Goal: Information Seeking & Learning: Learn about a topic

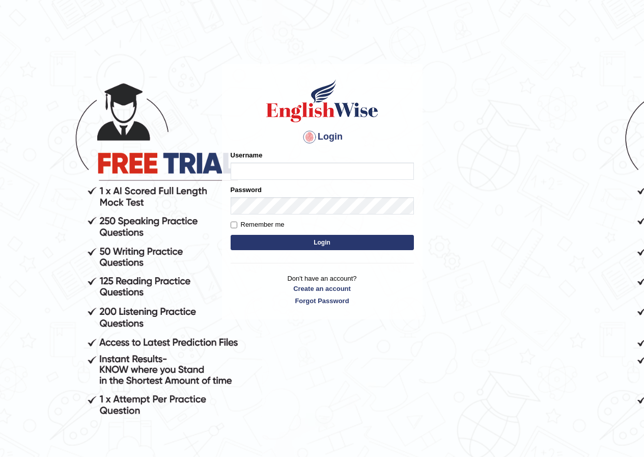
click at [280, 170] on input "Username" at bounding box center [322, 170] width 183 height 17
type input "rashmipoudel_parramatta"
click at [300, 245] on button "Login" at bounding box center [322, 242] width 183 height 15
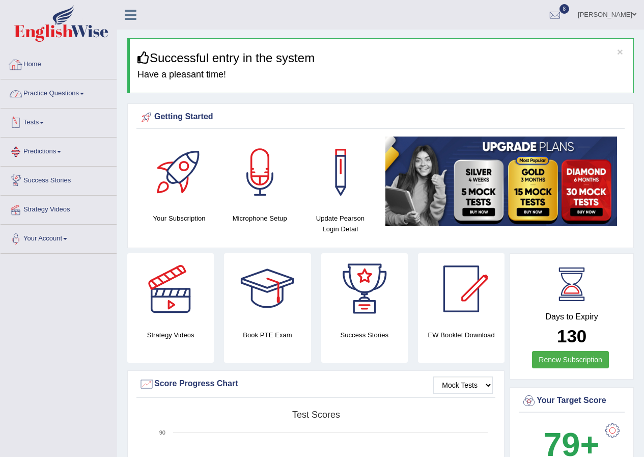
click at [68, 85] on link "Practice Questions" at bounding box center [59, 91] width 116 height 25
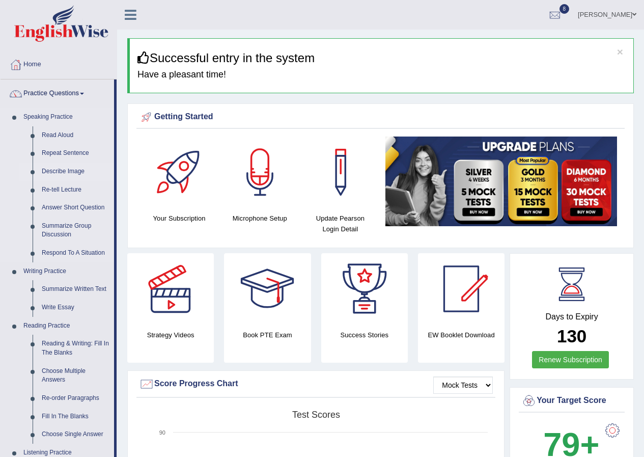
click at [67, 172] on link "Describe Image" at bounding box center [75, 171] width 77 height 18
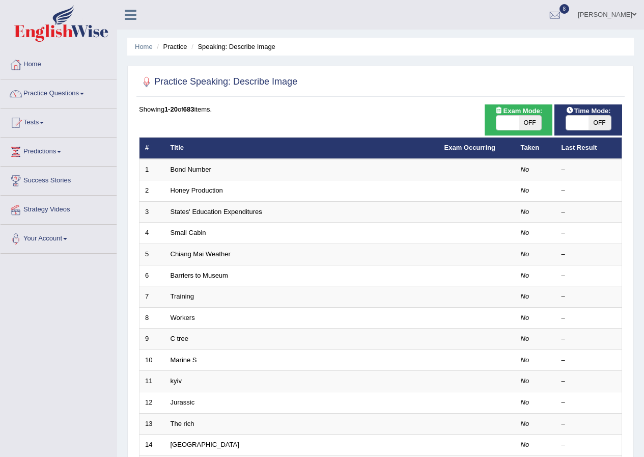
click at [524, 121] on span "OFF" at bounding box center [530, 123] width 22 height 14
checkbox input "true"
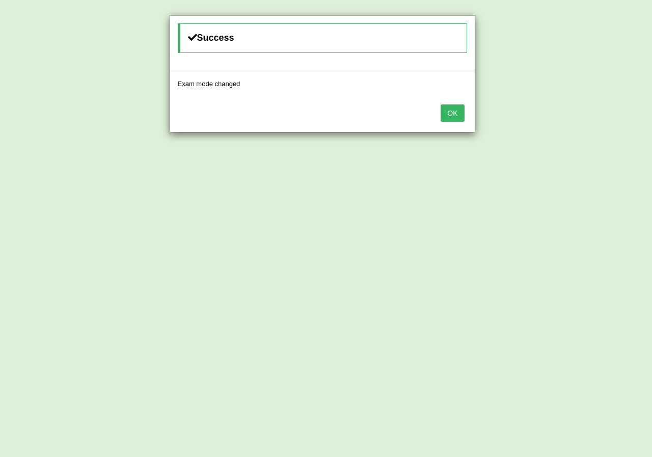
click at [451, 113] on button "OK" at bounding box center [451, 112] width 23 height 17
click at [450, 109] on button "OK" at bounding box center [451, 112] width 23 height 17
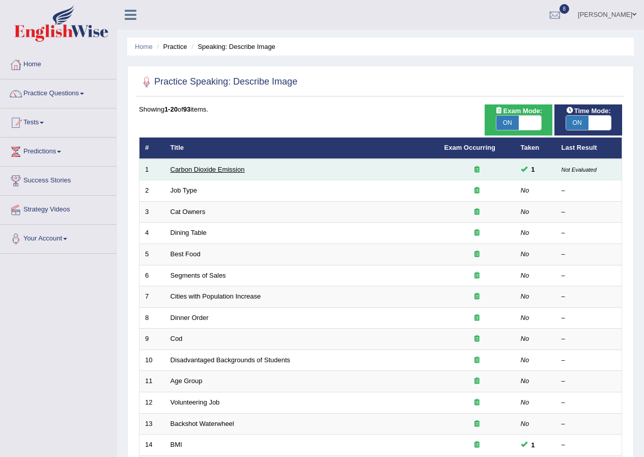
click at [187, 167] on link "Carbon Dioxide Emission" at bounding box center [208, 169] width 74 height 8
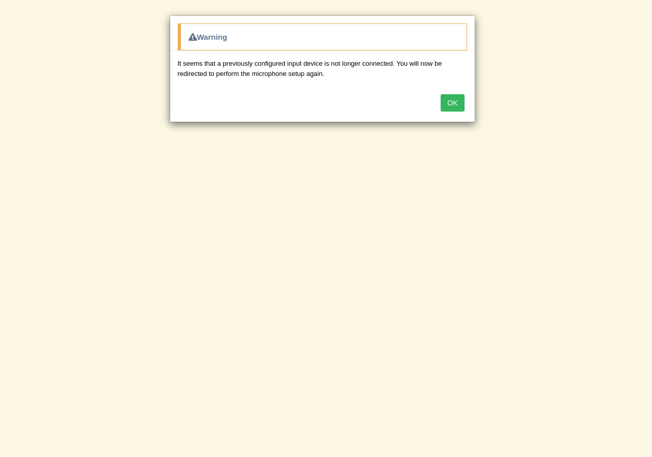
click at [453, 102] on button "OK" at bounding box center [451, 102] width 23 height 17
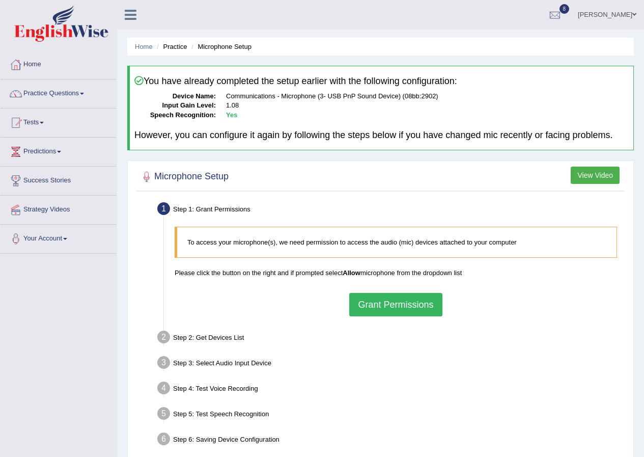
scroll to position [78, 0]
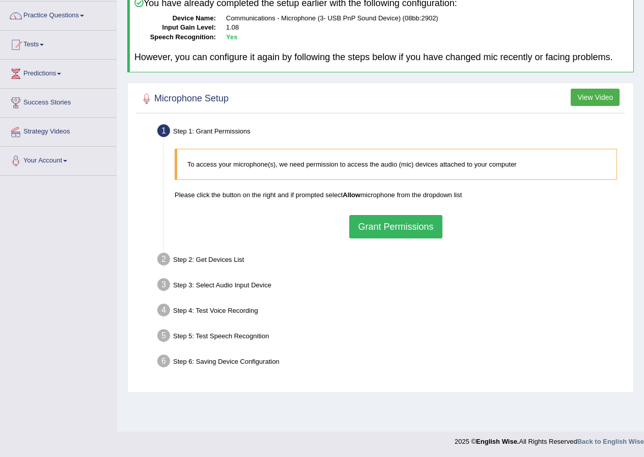
click at [393, 234] on button "Grant Permissions" at bounding box center [395, 226] width 93 height 23
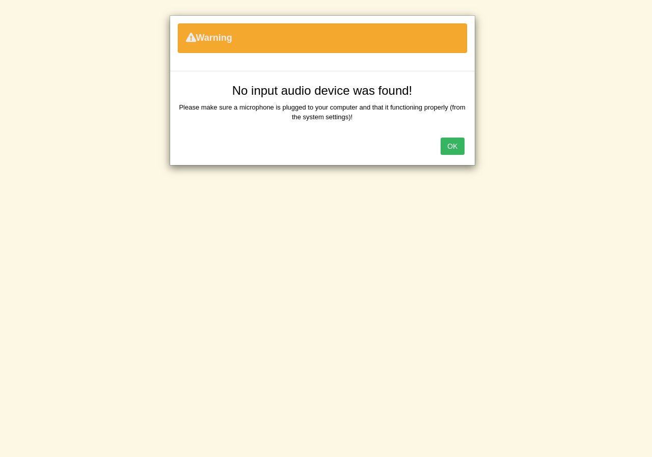
click at [449, 146] on button "OK" at bounding box center [451, 145] width 23 height 17
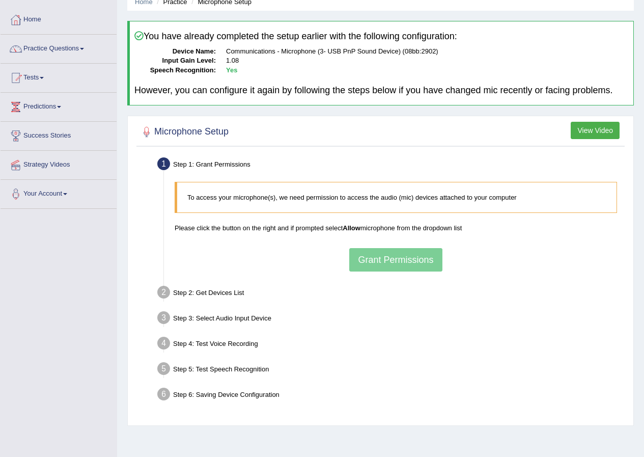
scroll to position [27, 0]
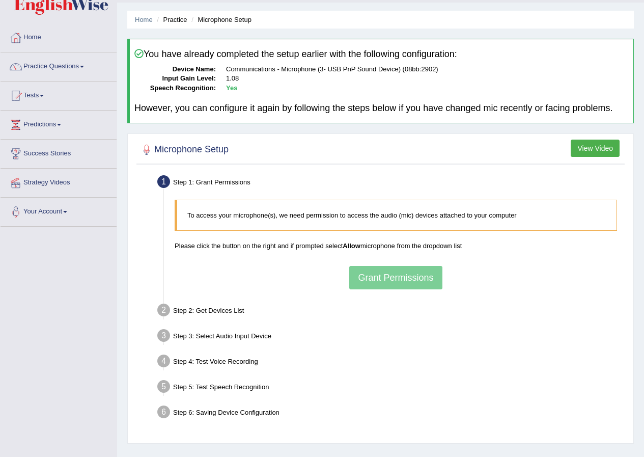
click at [603, 145] on button "View Video" at bounding box center [595, 148] width 49 height 17
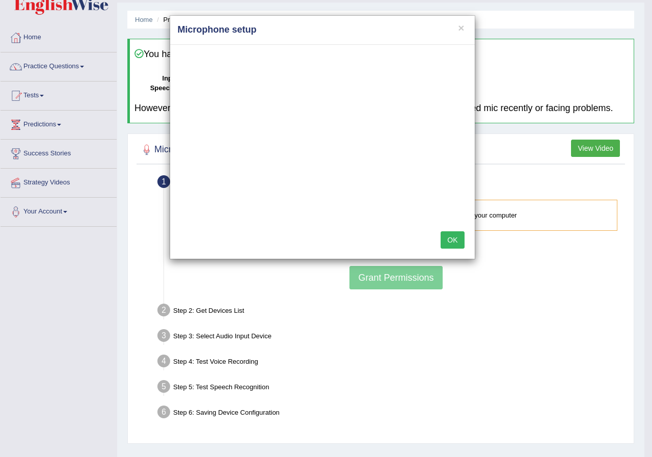
click at [452, 241] on button "OK" at bounding box center [451, 239] width 23 height 17
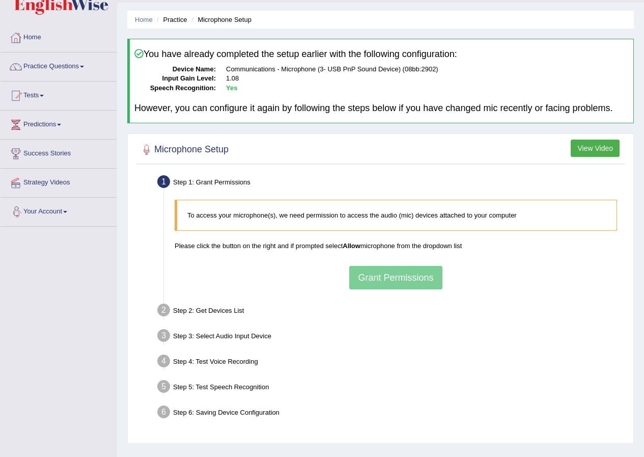
click at [584, 142] on button "View Video" at bounding box center [595, 148] width 49 height 17
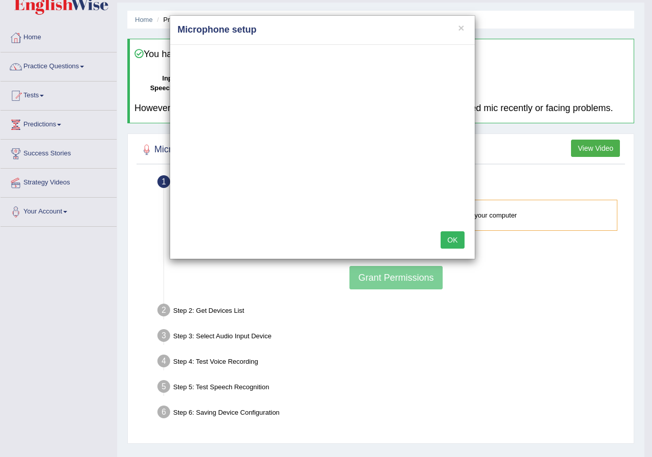
click at [444, 237] on button "OK" at bounding box center [451, 239] width 23 height 17
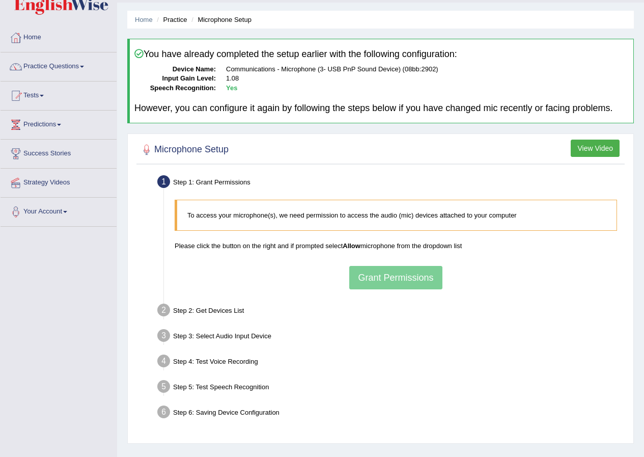
click at [595, 143] on button "View Video" at bounding box center [595, 148] width 49 height 17
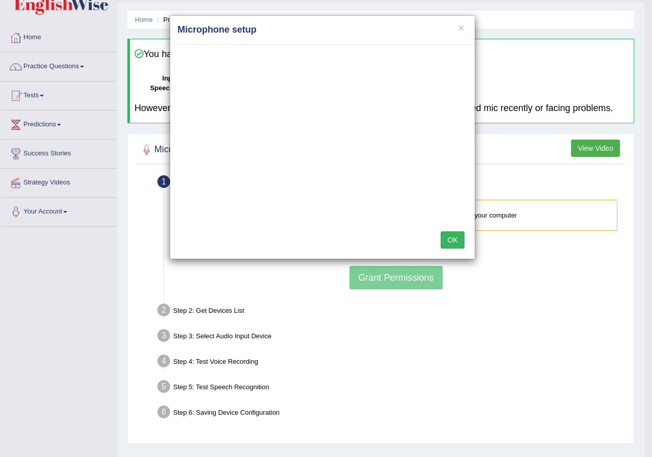
click at [447, 240] on button "OK" at bounding box center [451, 239] width 23 height 17
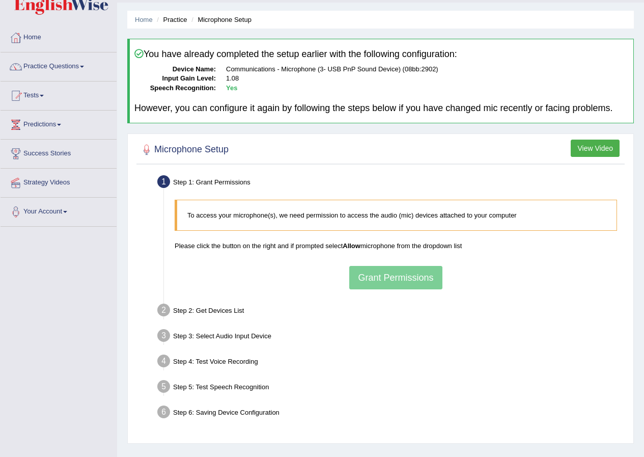
click at [590, 146] on button "View Video" at bounding box center [595, 148] width 49 height 17
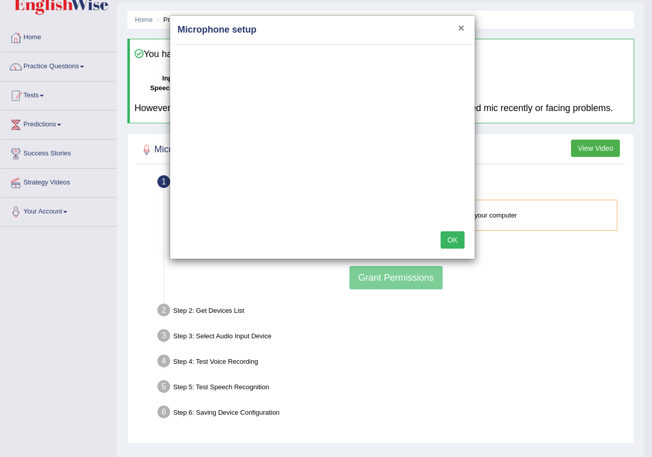
click at [462, 27] on button "×" at bounding box center [461, 27] width 6 height 11
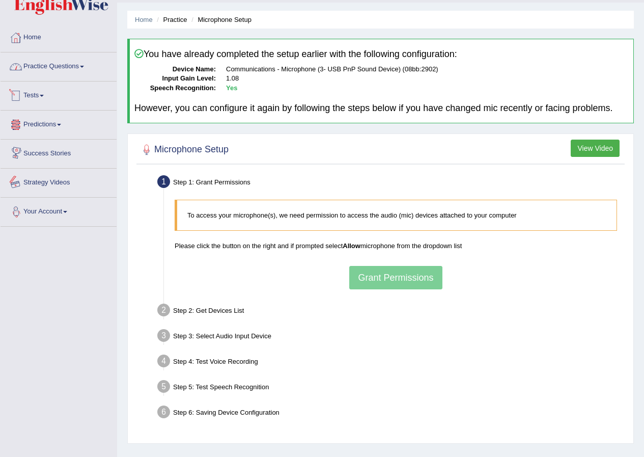
click at [45, 220] on link "Your Account" at bounding box center [59, 210] width 116 height 25
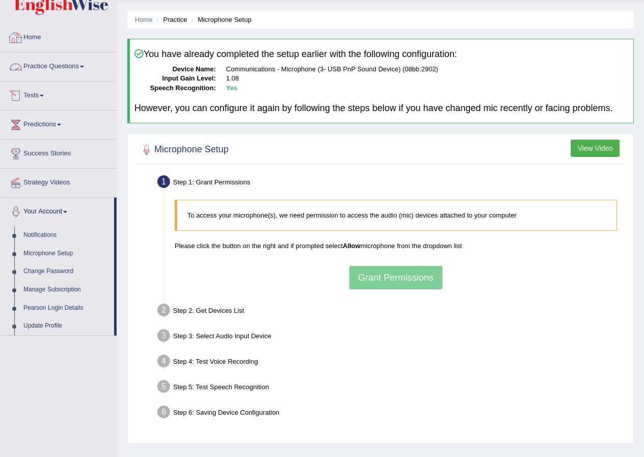
click at [46, 40] on link "Home" at bounding box center [59, 35] width 116 height 25
